Goal: Check status: Check status

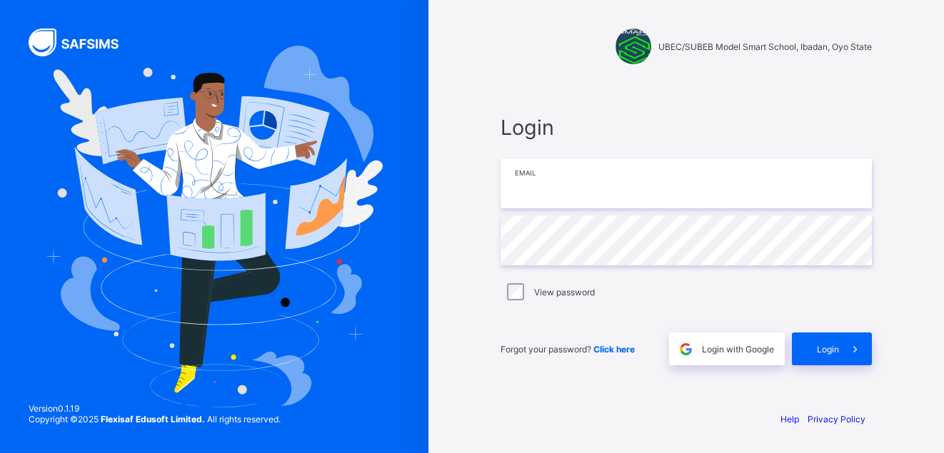
type input "**********"
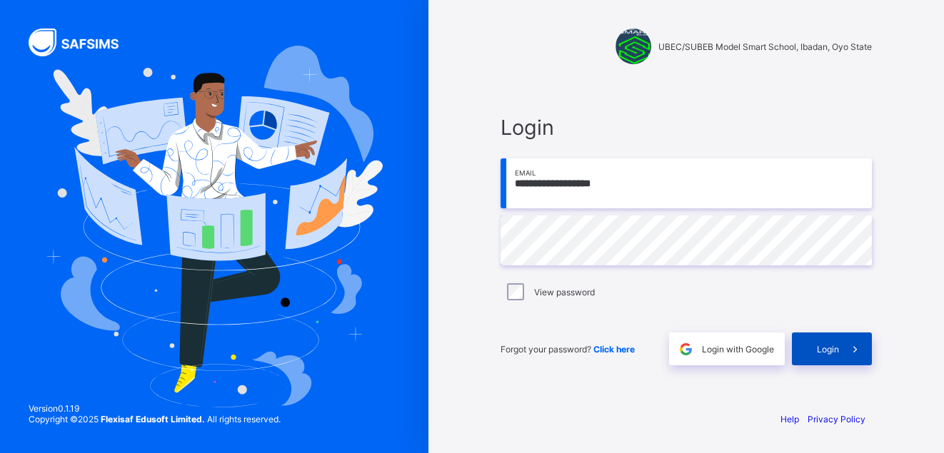
click at [816, 344] on div "Login" at bounding box center [832, 349] width 80 height 33
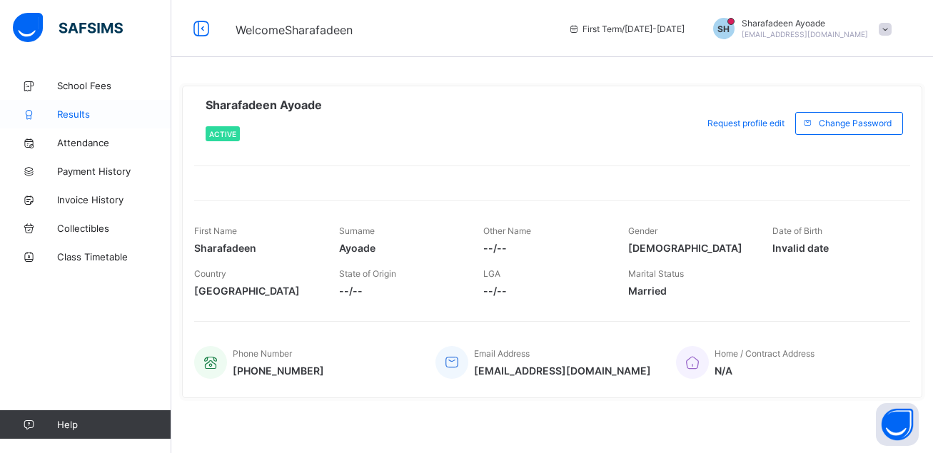
click at [84, 113] on span "Results" at bounding box center [114, 114] width 114 height 11
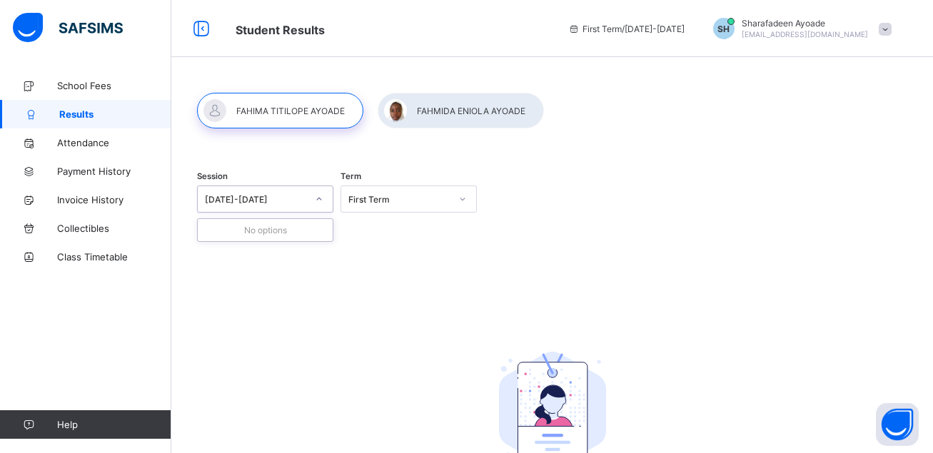
click at [321, 199] on icon at bounding box center [319, 199] width 9 height 14
click at [467, 200] on icon at bounding box center [462, 199] width 9 height 14
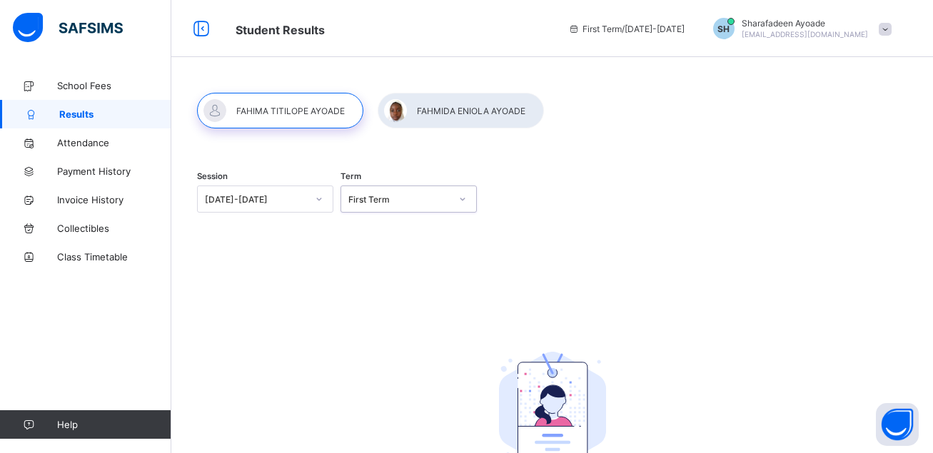
click at [254, 194] on div "[DATE]-[DATE]" at bounding box center [256, 199] width 102 height 11
click at [443, 114] on div at bounding box center [461, 111] width 166 height 36
